Goal: Transaction & Acquisition: Purchase product/service

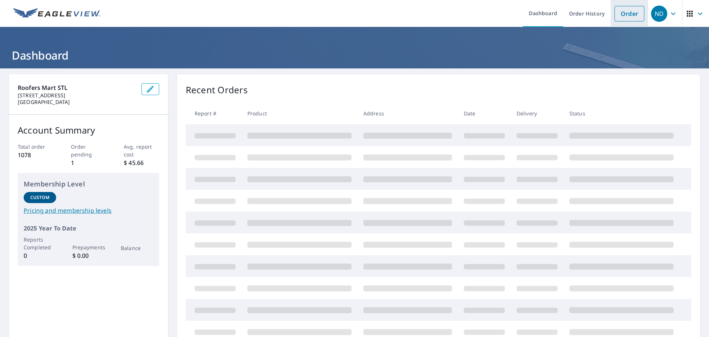
click at [623, 17] on link "Order" at bounding box center [630, 14] width 30 height 16
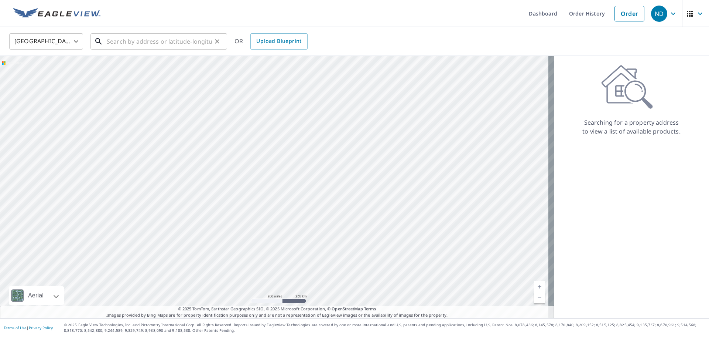
click at [137, 41] on input "text" at bounding box center [159, 41] width 105 height 21
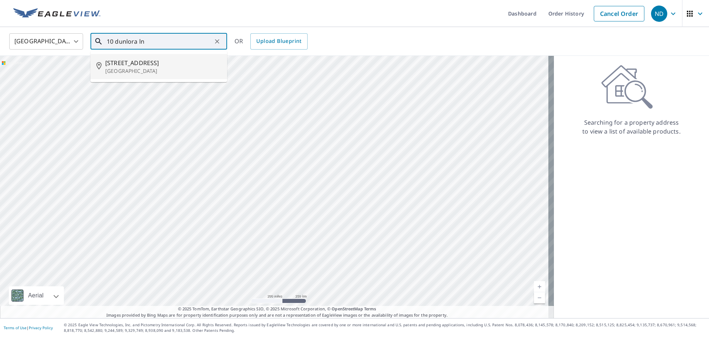
click at [144, 65] on span "[STREET_ADDRESS]" at bounding box center [163, 62] width 116 height 9
type input "[STREET_ADDRESS]"
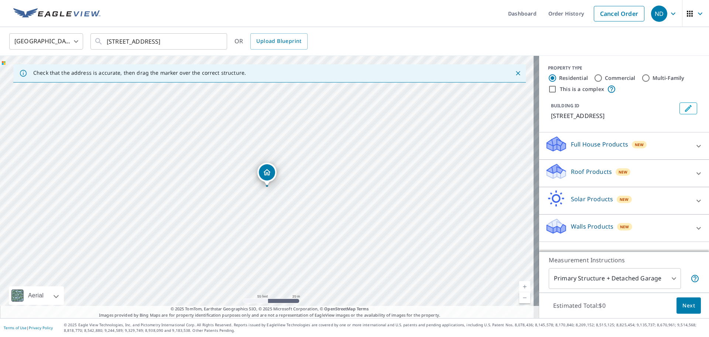
click at [695, 145] on icon at bounding box center [699, 145] width 9 height 9
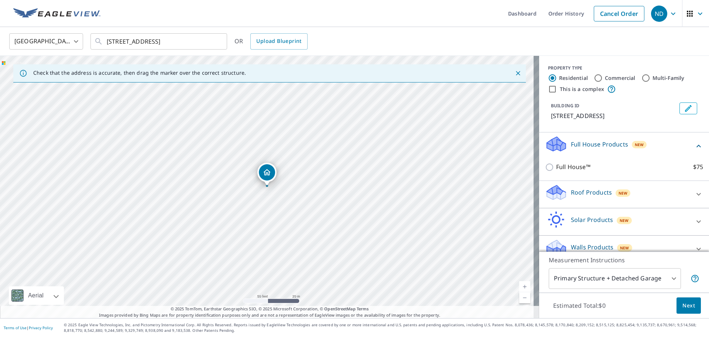
click at [616, 194] on div "New" at bounding box center [623, 192] width 15 height 7
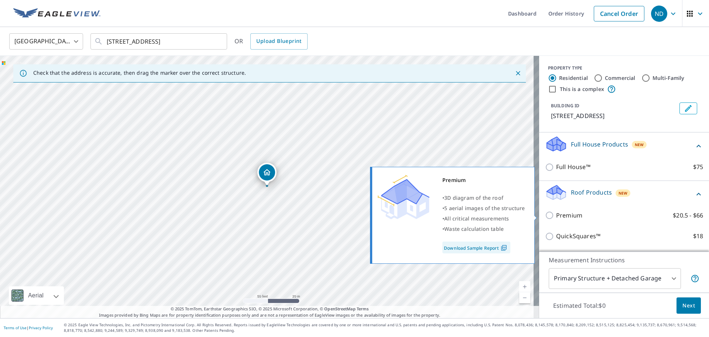
click at [545, 214] on input "Premium $20.5 - $66" at bounding box center [550, 215] width 11 height 9
checkbox input "true"
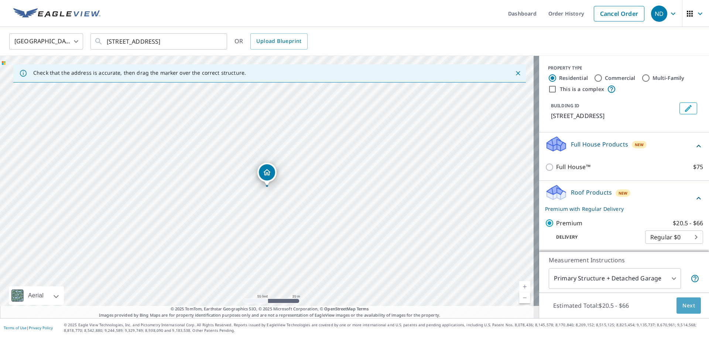
click at [688, 299] on button "Next" at bounding box center [689, 305] width 24 height 17
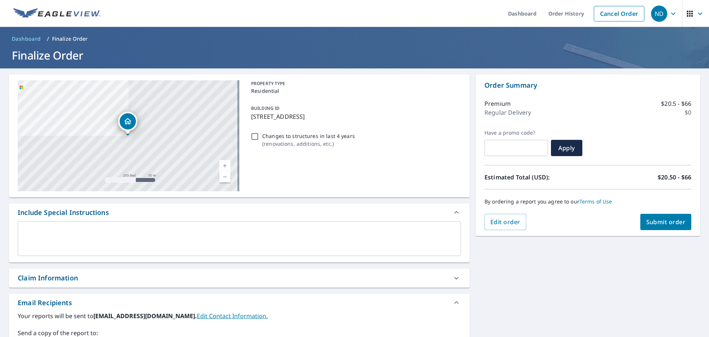
click at [36, 283] on div "Claim Information" at bounding box center [239, 277] width 461 height 19
checkbox input "true"
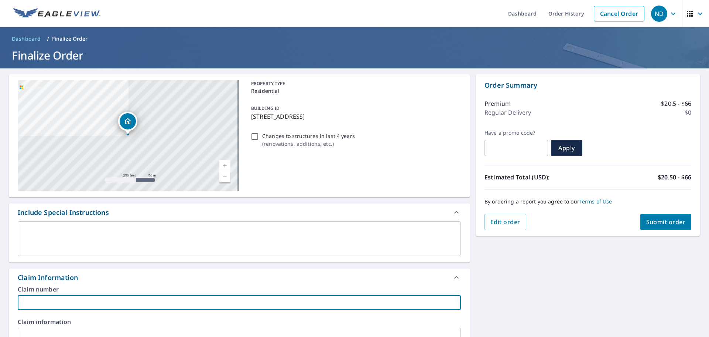
click at [35, 299] on input "text" at bounding box center [239, 302] width 443 height 15
type input "[PERSON_NAME]"
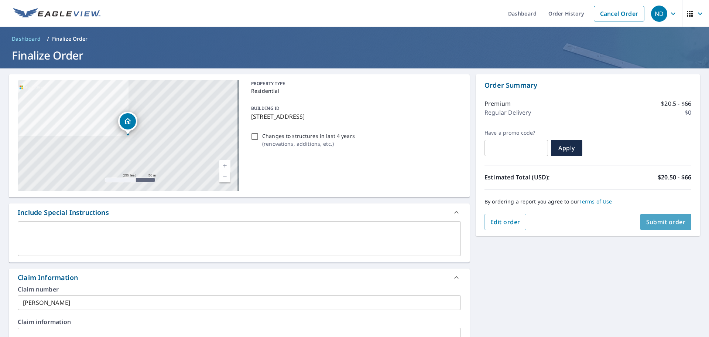
click at [666, 218] on span "Submit order" at bounding box center [667, 222] width 40 height 8
checkbox input "true"
